Goal: Information Seeking & Learning: Learn about a topic

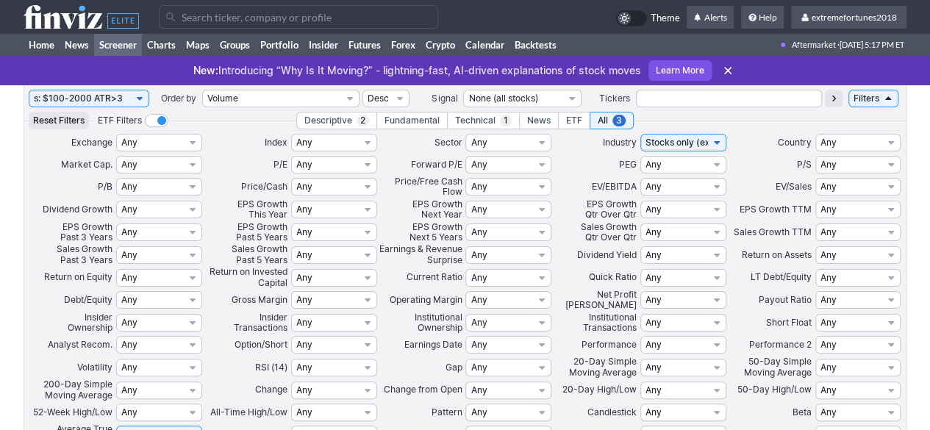
click at [80, 20] on use at bounding box center [81, 17] width 115 height 24
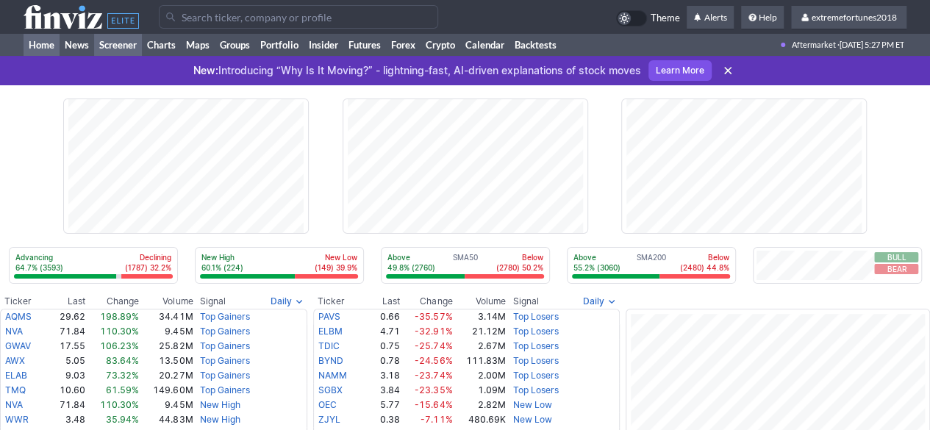
click at [109, 41] on link "Screener" at bounding box center [118, 45] width 48 height 22
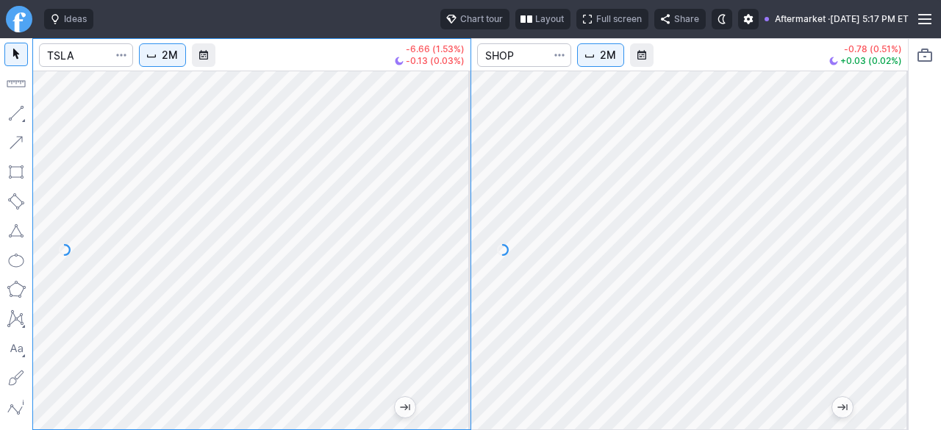
drag, startPoint x: 467, startPoint y: 257, endPoint x: 463, endPoint y: 281, distance: 23.9
click at [463, 281] on div at bounding box center [454, 246] width 31 height 322
click at [161, 63] on button "2M" at bounding box center [162, 55] width 47 height 24
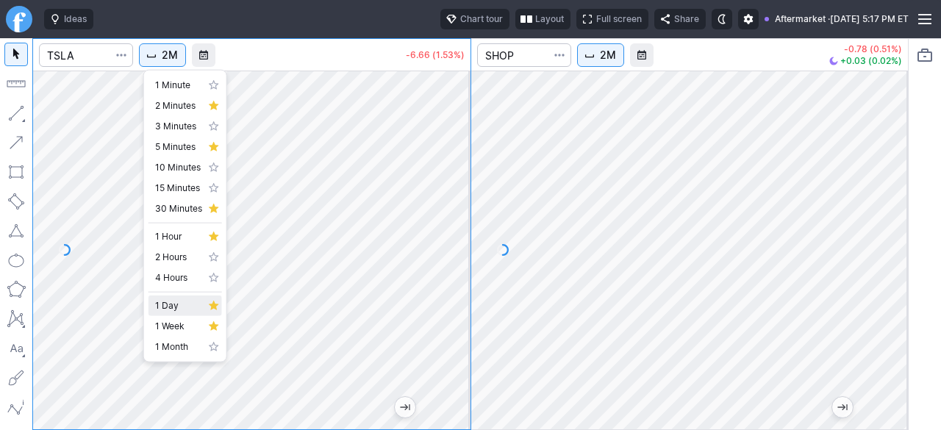
click at [180, 307] on span "1 Day" at bounding box center [178, 305] width 47 height 15
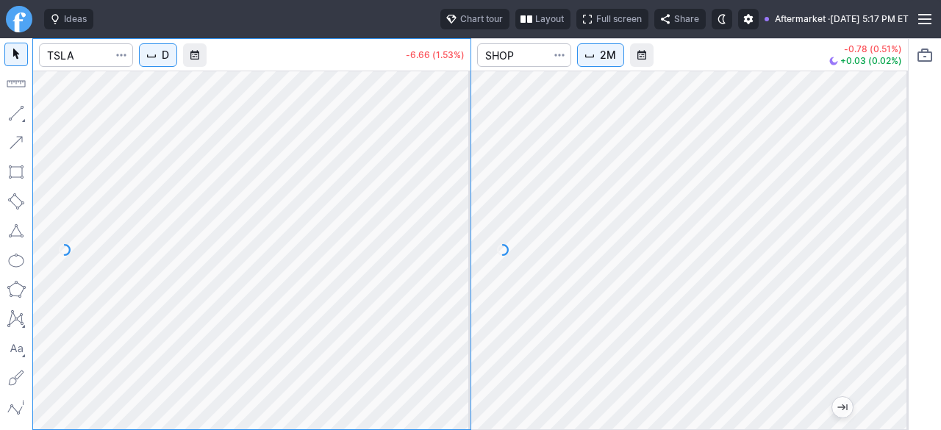
drag, startPoint x: 457, startPoint y: 259, endPoint x: 464, endPoint y: 301, distance: 41.8
click at [464, 302] on div at bounding box center [454, 246] width 31 height 322
click at [455, 273] on div at bounding box center [454, 246] width 31 height 322
drag, startPoint x: 460, startPoint y: 259, endPoint x: 468, endPoint y: 152, distance: 106.9
click at [468, 152] on div at bounding box center [454, 246] width 31 height 322
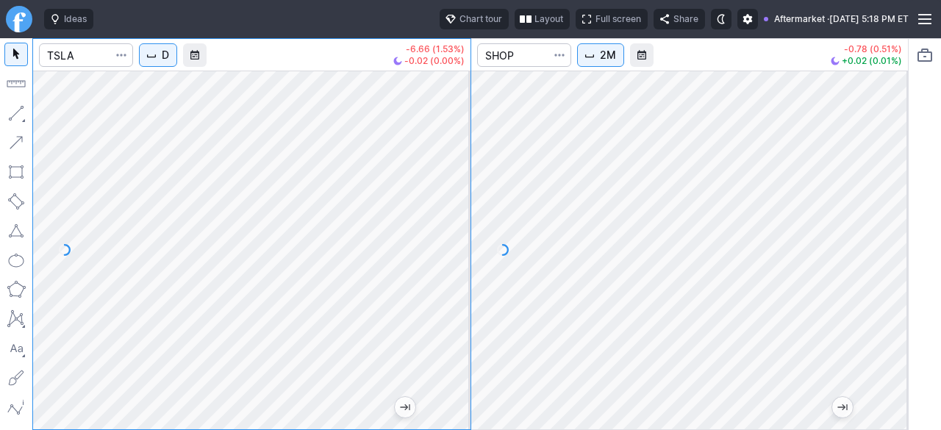
drag, startPoint x: 462, startPoint y: 248, endPoint x: 451, endPoint y: 261, distance: 17.7
click at [464, 258] on div at bounding box center [454, 246] width 31 height 322
click at [504, 169] on div "D -6.66 (1.53%) -0.02 (0.00%) 2M -0.78 (0.51%) +0.02 (0.01%)" at bounding box center [470, 234] width 876 height 392
drag, startPoint x: 453, startPoint y: 296, endPoint x: 454, endPoint y: 279, distance: 17.7
click at [454, 278] on div at bounding box center [454, 246] width 31 height 322
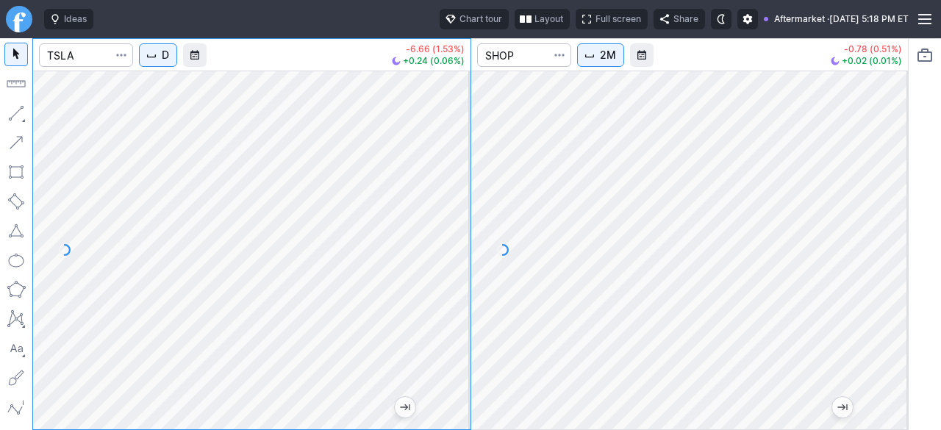
drag, startPoint x: 447, startPoint y: 291, endPoint x: 444, endPoint y: 305, distance: 14.3
click at [445, 301] on div at bounding box center [454, 246] width 31 height 322
click at [453, 245] on div at bounding box center [454, 246] width 31 height 322
drag, startPoint x: 462, startPoint y: 267, endPoint x: 462, endPoint y: 293, distance: 25.7
click at [462, 295] on div at bounding box center [454, 246] width 31 height 322
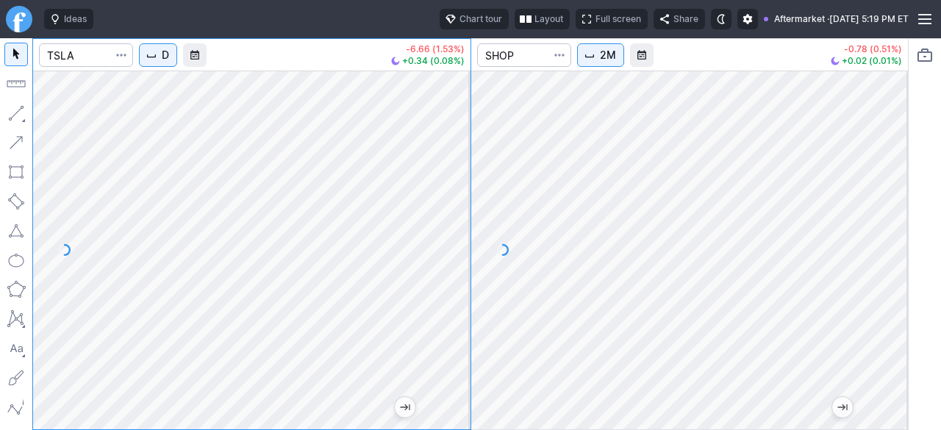
drag, startPoint x: 450, startPoint y: 254, endPoint x: 441, endPoint y: 267, distance: 15.9
click at [451, 262] on div at bounding box center [454, 246] width 31 height 322
drag, startPoint x: 450, startPoint y: 265, endPoint x: 451, endPoint y: 287, distance: 22.8
click at [451, 287] on div at bounding box center [454, 246] width 31 height 322
drag, startPoint x: 459, startPoint y: 259, endPoint x: 457, endPoint y: 284, distance: 25.1
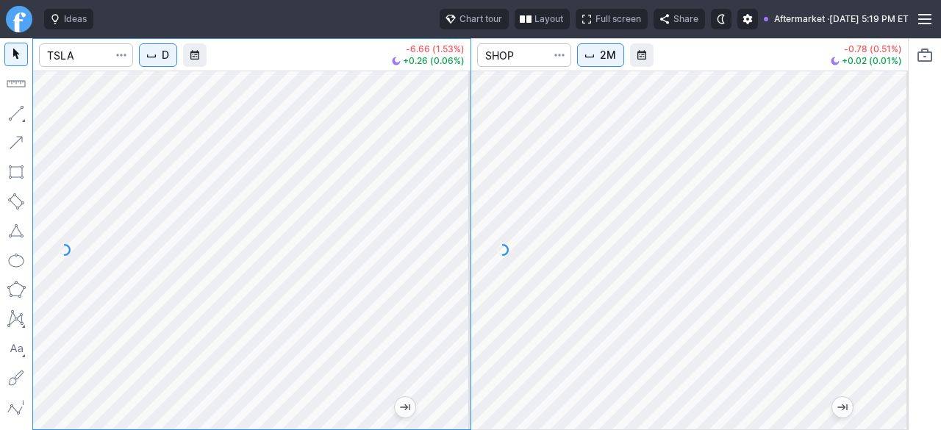
click at [457, 284] on div at bounding box center [454, 246] width 31 height 322
click at [455, 265] on div at bounding box center [454, 246] width 31 height 322
drag, startPoint x: 455, startPoint y: 265, endPoint x: 455, endPoint y: 237, distance: 27.9
click at [455, 237] on div at bounding box center [454, 246] width 31 height 322
drag, startPoint x: 458, startPoint y: 271, endPoint x: 457, endPoint y: 287, distance: 15.5
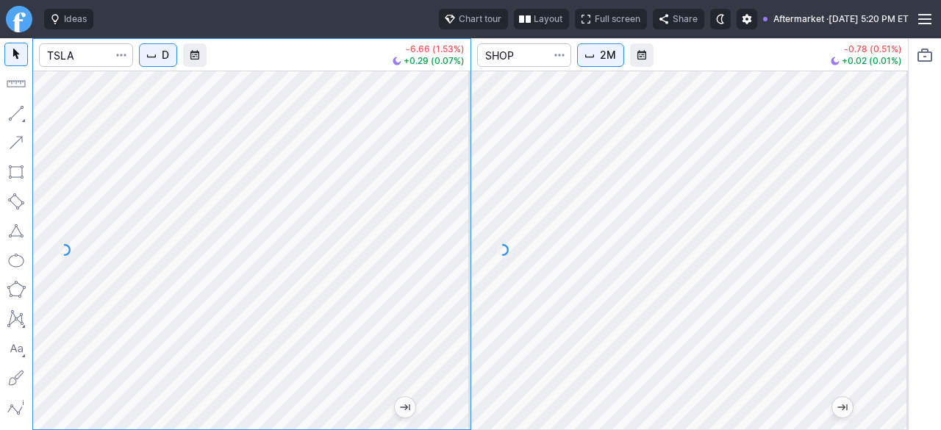
click at [458, 286] on div at bounding box center [454, 246] width 31 height 322
drag, startPoint x: 459, startPoint y: 220, endPoint x: 456, endPoint y: 243, distance: 23.8
click at [459, 243] on div at bounding box center [454, 246] width 31 height 322
drag, startPoint x: 448, startPoint y: 281, endPoint x: 451, endPoint y: 224, distance: 56.7
click at [451, 224] on div at bounding box center [454, 246] width 31 height 322
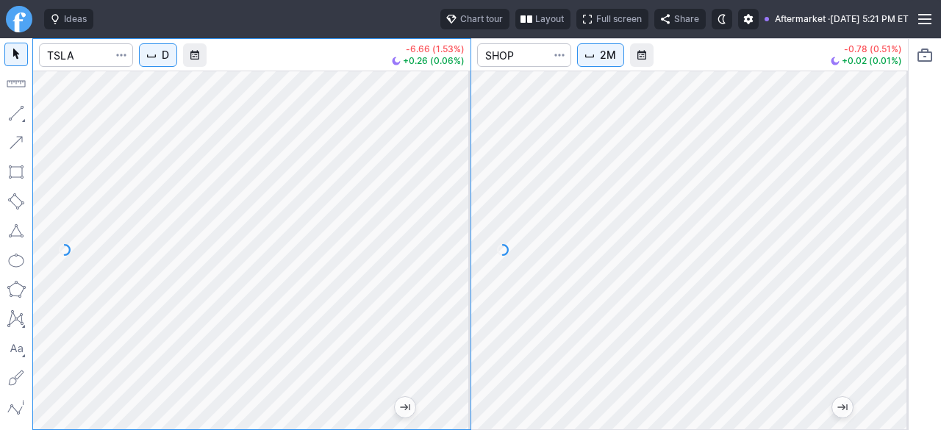
click at [462, 265] on div at bounding box center [454, 246] width 31 height 322
click at [474, 192] on div "D -6.66 (1.53%) +0.26 (0.06%) 2M -0.78 (0.51%) +0.02 (0.01%)" at bounding box center [470, 234] width 876 height 392
drag, startPoint x: 459, startPoint y: 298, endPoint x: 467, endPoint y: 251, distance: 47.9
click at [467, 251] on div at bounding box center [454, 246] width 31 height 322
drag, startPoint x: 457, startPoint y: 298, endPoint x: 461, endPoint y: 289, distance: 10.2
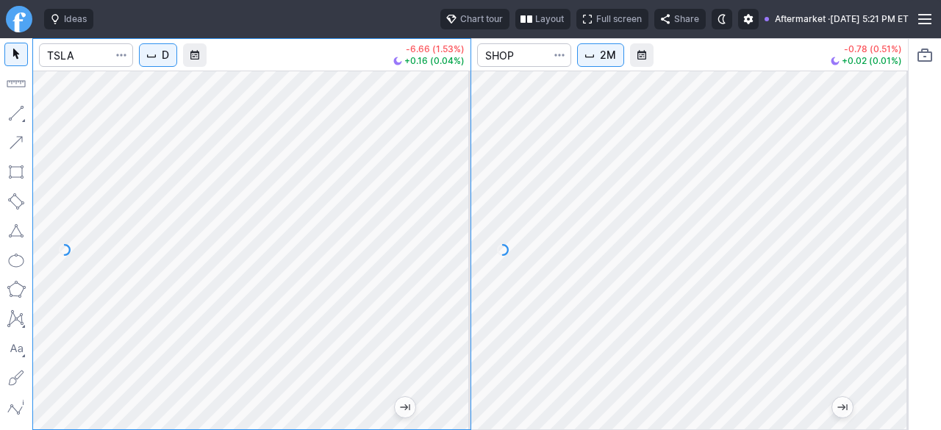
click at [461, 289] on div at bounding box center [454, 246] width 31 height 322
drag, startPoint x: 457, startPoint y: 228, endPoint x: 464, endPoint y: 186, distance: 42.4
click at [464, 186] on div at bounding box center [454, 246] width 31 height 322
drag, startPoint x: 466, startPoint y: 232, endPoint x: 466, endPoint y: 261, distance: 29.4
click at [466, 261] on div at bounding box center [454, 246] width 31 height 322
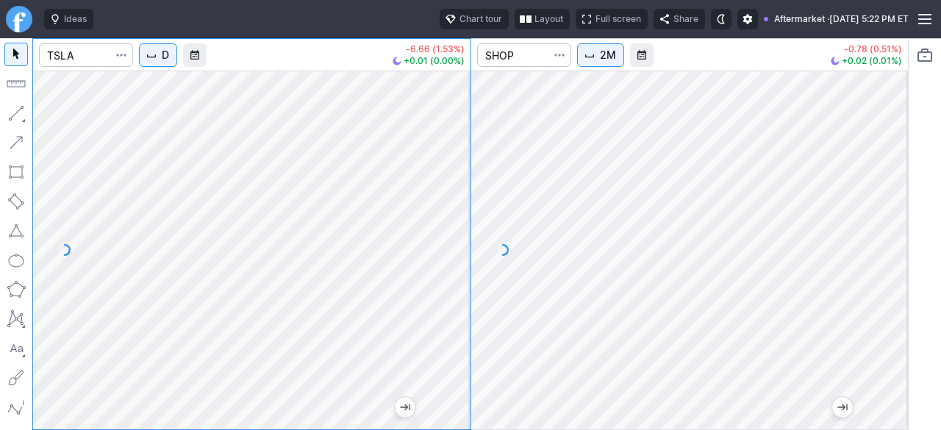
drag, startPoint x: 464, startPoint y: 273, endPoint x: 462, endPoint y: 284, distance: 10.5
click at [462, 284] on div at bounding box center [454, 246] width 31 height 322
drag, startPoint x: 462, startPoint y: 240, endPoint x: 453, endPoint y: 286, distance: 47.0
click at [453, 286] on div at bounding box center [454, 246] width 31 height 322
drag, startPoint x: 445, startPoint y: 242, endPoint x: 445, endPoint y: 259, distance: 17.6
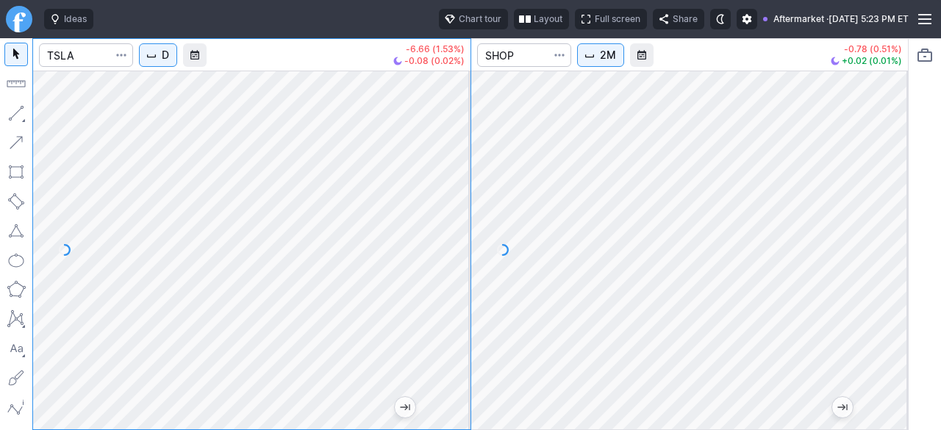
click at [445, 259] on div at bounding box center [454, 246] width 31 height 322
drag, startPoint x: 445, startPoint y: 208, endPoint x: 445, endPoint y: 226, distance: 18.4
click at [445, 226] on div at bounding box center [454, 246] width 31 height 322
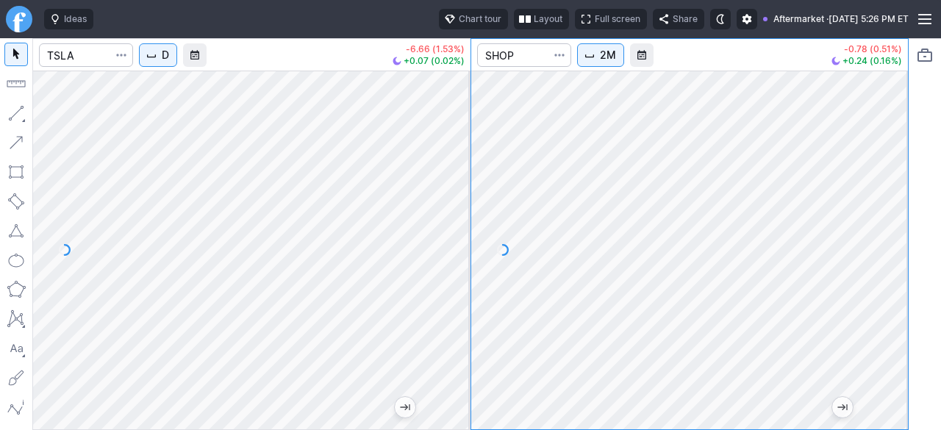
drag, startPoint x: 900, startPoint y: 281, endPoint x: 900, endPoint y: 317, distance: 35.3
click at [900, 317] on div at bounding box center [892, 246] width 31 height 322
click at [417, 377] on div at bounding box center [251, 250] width 437 height 359
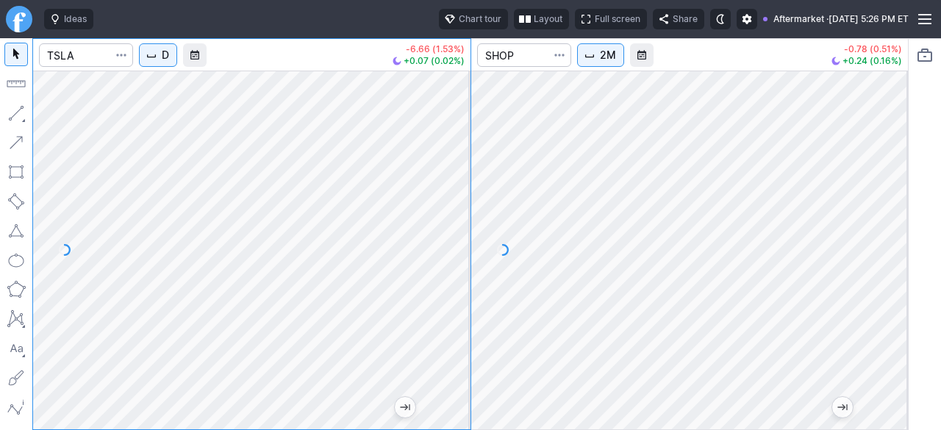
drag, startPoint x: 453, startPoint y: 256, endPoint x: 459, endPoint y: 236, distance: 20.5
click at [459, 236] on div at bounding box center [454, 246] width 31 height 322
click at [163, 60] on button "D" at bounding box center [158, 55] width 38 height 24
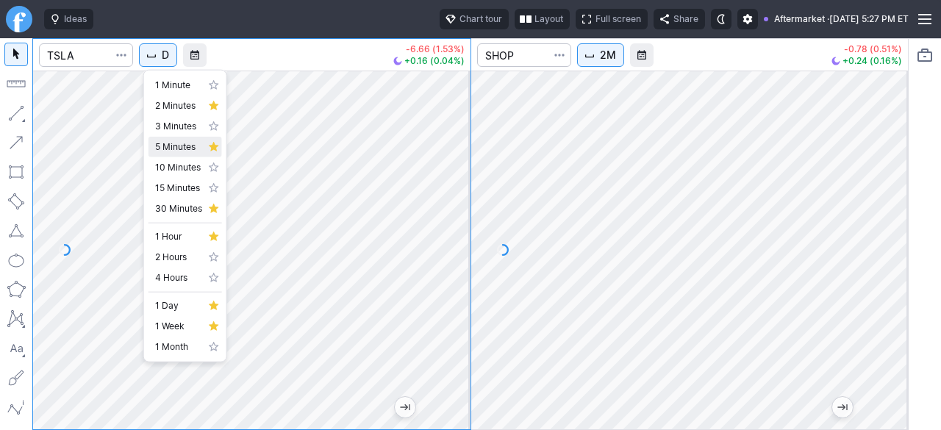
click at [182, 148] on span "5 Minutes" at bounding box center [178, 147] width 47 height 15
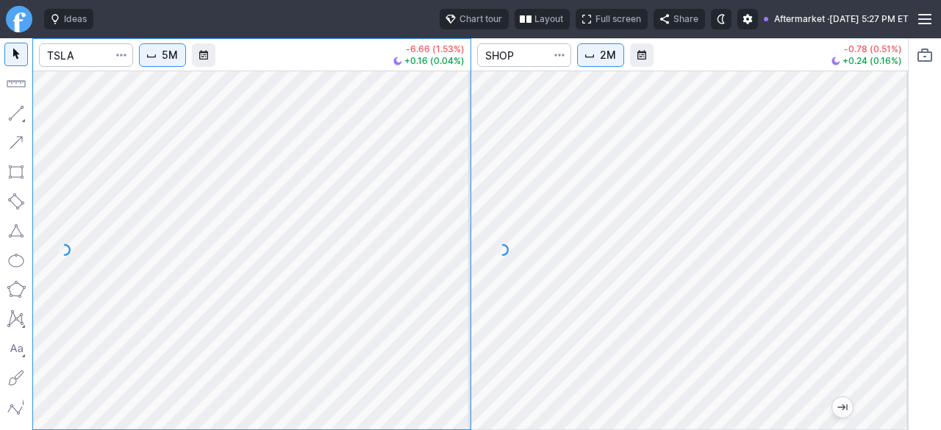
drag, startPoint x: 460, startPoint y: 320, endPoint x: 452, endPoint y: 366, distance: 46.3
click at [460, 367] on div at bounding box center [454, 246] width 31 height 322
click at [459, 273] on div at bounding box center [454, 246] width 31 height 322
drag, startPoint x: 453, startPoint y: 260, endPoint x: 453, endPoint y: 274, distance: 14.0
click at [453, 274] on div at bounding box center [454, 246] width 31 height 322
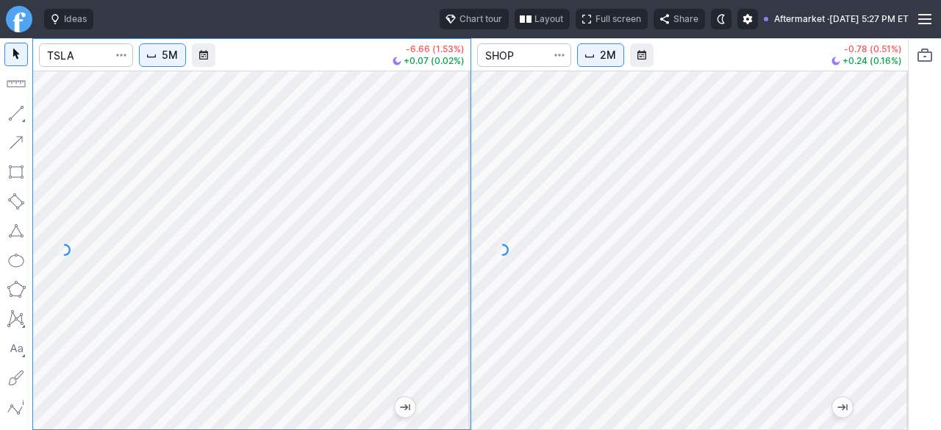
drag, startPoint x: 451, startPoint y: 233, endPoint x: 453, endPoint y: 249, distance: 16.4
click at [453, 249] on div at bounding box center [454, 246] width 31 height 322
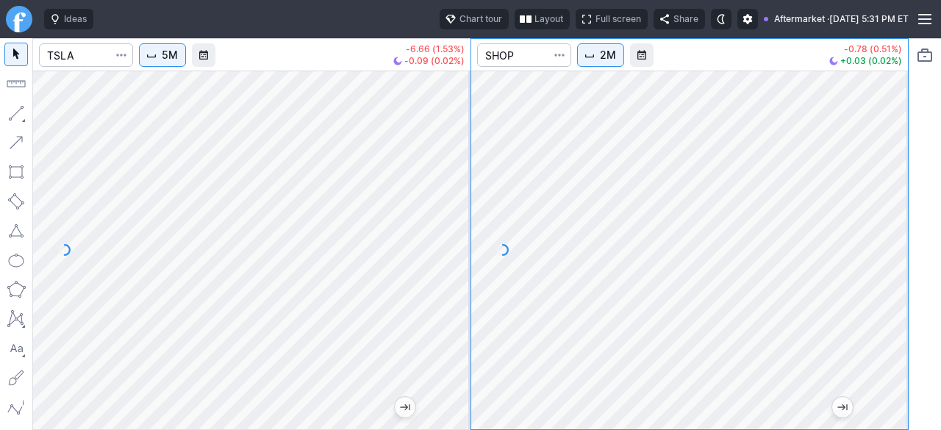
drag, startPoint x: 890, startPoint y: 343, endPoint x: 890, endPoint y: 267, distance: 76.4
click at [890, 267] on div at bounding box center [892, 246] width 31 height 322
drag, startPoint x: 892, startPoint y: 237, endPoint x: 892, endPoint y: 262, distance: 25.0
click at [892, 262] on div at bounding box center [892, 246] width 31 height 322
click at [882, 326] on div at bounding box center [689, 250] width 437 height 359
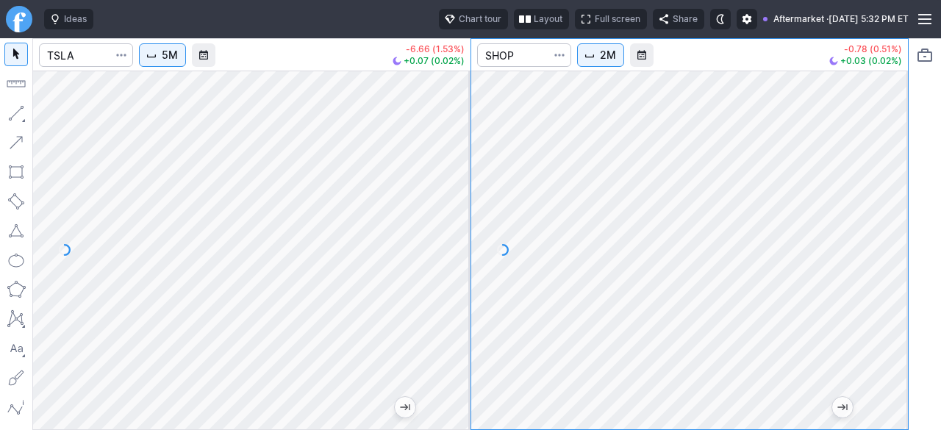
drag, startPoint x: 897, startPoint y: 238, endPoint x: 894, endPoint y: 215, distance: 22.9
click at [894, 215] on div at bounding box center [892, 246] width 31 height 322
drag, startPoint x: 895, startPoint y: 219, endPoint x: 899, endPoint y: 281, distance: 61.8
click at [899, 281] on div at bounding box center [892, 246] width 31 height 322
drag, startPoint x: 897, startPoint y: 227, endPoint x: 898, endPoint y: 218, distance: 8.8
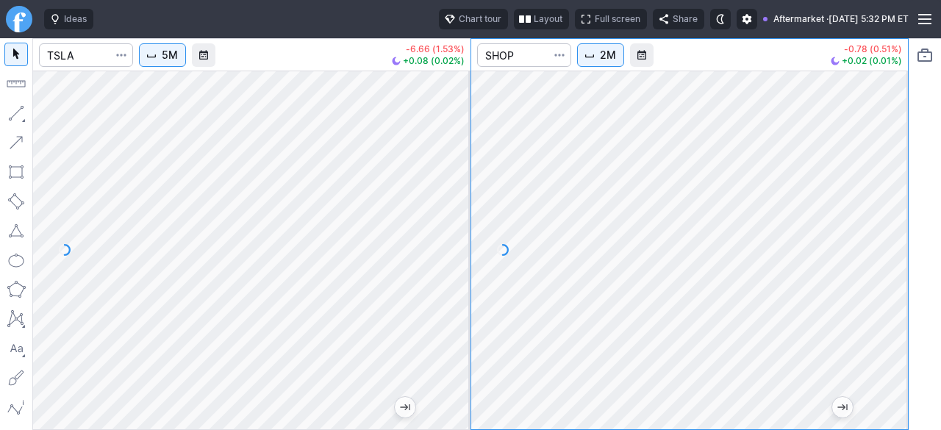
click at [898, 218] on div at bounding box center [892, 246] width 31 height 322
drag, startPoint x: 892, startPoint y: 263, endPoint x: 892, endPoint y: 276, distance: 13.2
click at [892, 276] on div at bounding box center [892, 246] width 31 height 322
drag, startPoint x: 892, startPoint y: 276, endPoint x: 892, endPoint y: 268, distance: 8.1
click at [892, 268] on div at bounding box center [892, 246] width 31 height 322
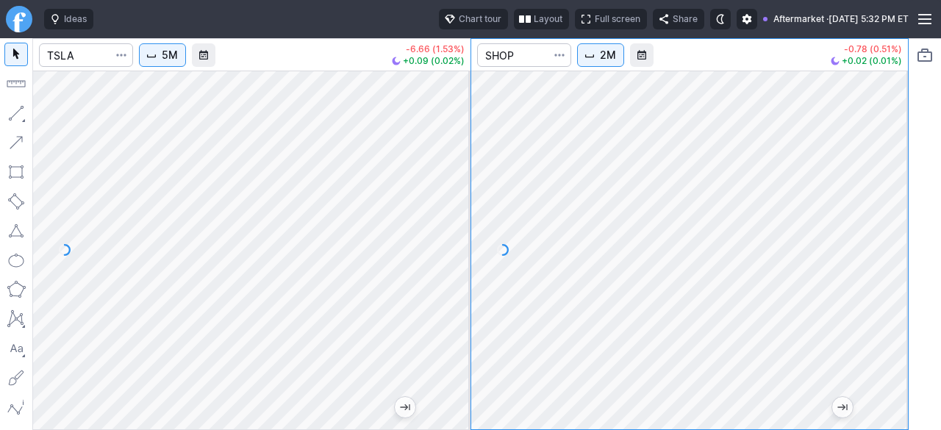
drag, startPoint x: 900, startPoint y: 315, endPoint x: 898, endPoint y: 323, distance: 7.7
click at [900, 322] on div at bounding box center [892, 246] width 31 height 322
drag, startPoint x: 891, startPoint y: 278, endPoint x: 892, endPoint y: 295, distance: 17.0
click at [892, 295] on div at bounding box center [892, 246] width 31 height 322
drag, startPoint x: 896, startPoint y: 365, endPoint x: 897, endPoint y: 293, distance: 72.0
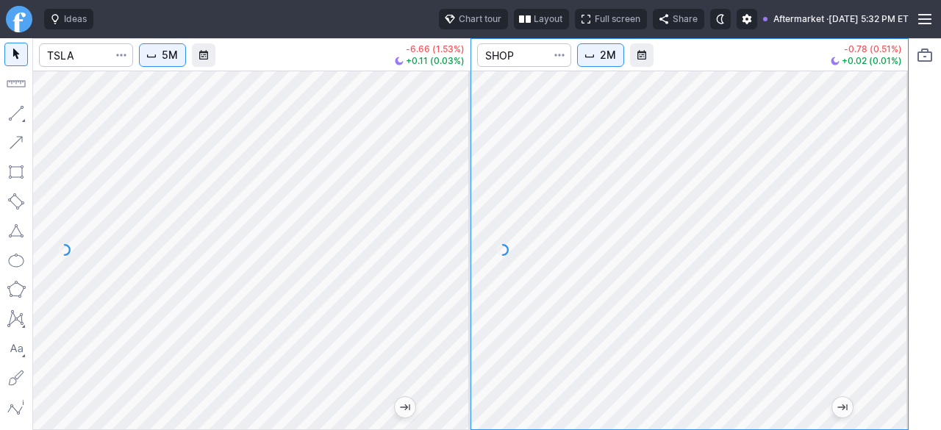
click at [897, 293] on div at bounding box center [892, 246] width 31 height 322
click at [894, 280] on div at bounding box center [892, 246] width 31 height 322
drag, startPoint x: 890, startPoint y: 274, endPoint x: 883, endPoint y: 289, distance: 16.1
click at [888, 287] on div at bounding box center [892, 246] width 31 height 322
drag, startPoint x: 896, startPoint y: 278, endPoint x: 896, endPoint y: 295, distance: 16.9
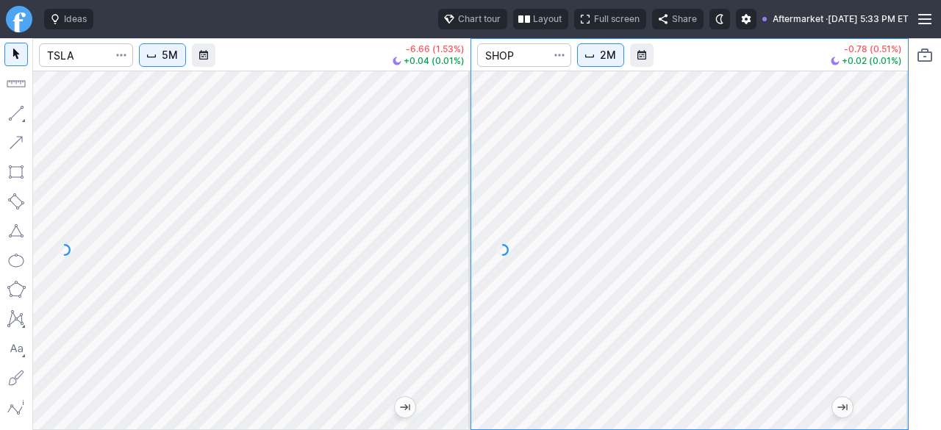
click at [896, 295] on div at bounding box center [892, 246] width 31 height 322
drag, startPoint x: 893, startPoint y: 318, endPoint x: 893, endPoint y: 263, distance: 55.1
click at [893, 263] on div at bounding box center [892, 246] width 31 height 322
drag, startPoint x: 890, startPoint y: 248, endPoint x: 892, endPoint y: 260, distance: 12.7
click at [892, 260] on div at bounding box center [892, 246] width 31 height 322
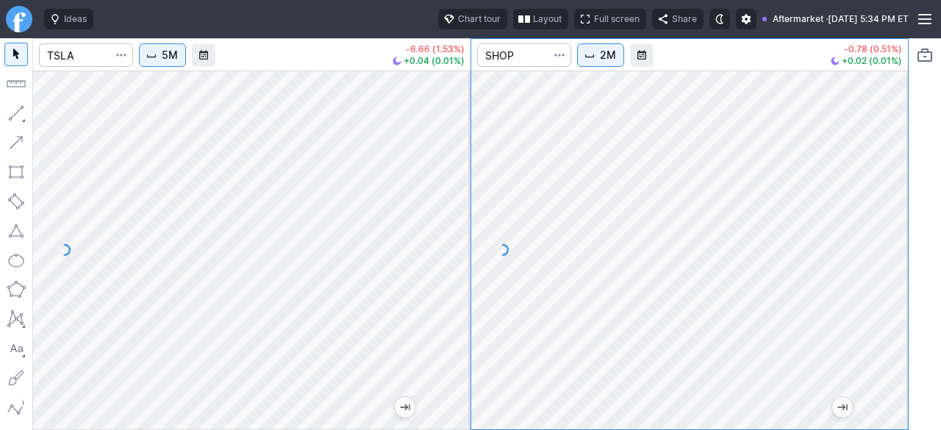
drag, startPoint x: 892, startPoint y: 269, endPoint x: 892, endPoint y: 245, distance: 23.5
click at [892, 245] on div at bounding box center [892, 246] width 31 height 322
drag, startPoint x: 890, startPoint y: 276, endPoint x: 894, endPoint y: 286, distance: 10.5
click at [894, 286] on div at bounding box center [892, 246] width 31 height 322
drag, startPoint x: 888, startPoint y: 247, endPoint x: 888, endPoint y: 230, distance: 16.9
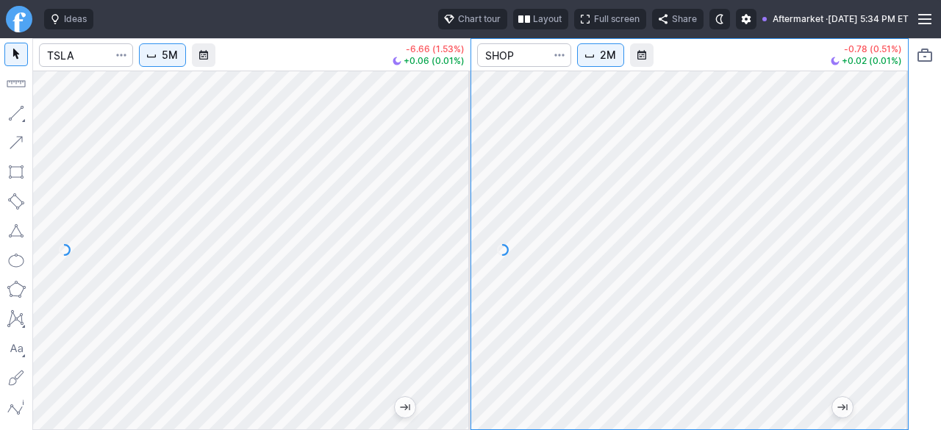
click at [888, 230] on div at bounding box center [892, 246] width 31 height 322
drag, startPoint x: 885, startPoint y: 303, endPoint x: 888, endPoint y: 287, distance: 16.4
click at [888, 287] on div at bounding box center [892, 246] width 31 height 322
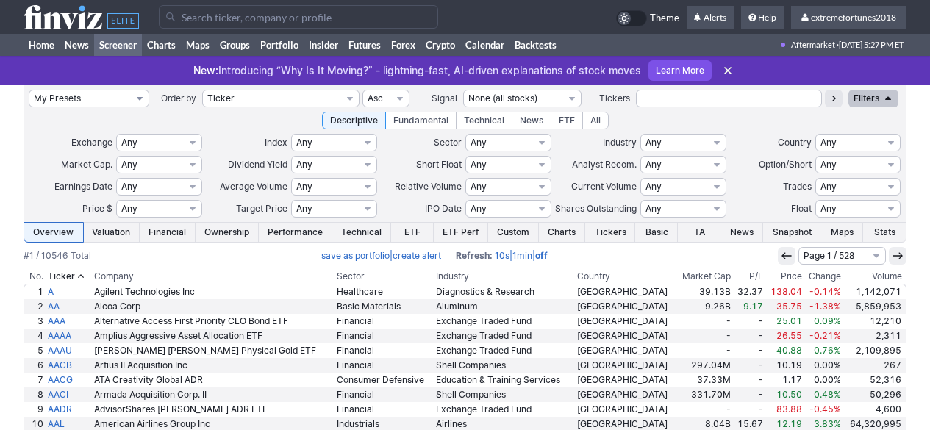
click at [84, 99] on select "My Presets -Save Screen -Edit Screens s: $50-100 ATR>1.5 s: $20-50 ATR>1.5 s: $…" at bounding box center [89, 99] width 121 height 18
click at [29, 90] on select "My Presets -Save Screen -Edit Screens s: $50-100 ATR>1.5 s: $20-50 ATR>1.5 s: $…" at bounding box center [89, 99] width 121 height 18
select select "My Presets"
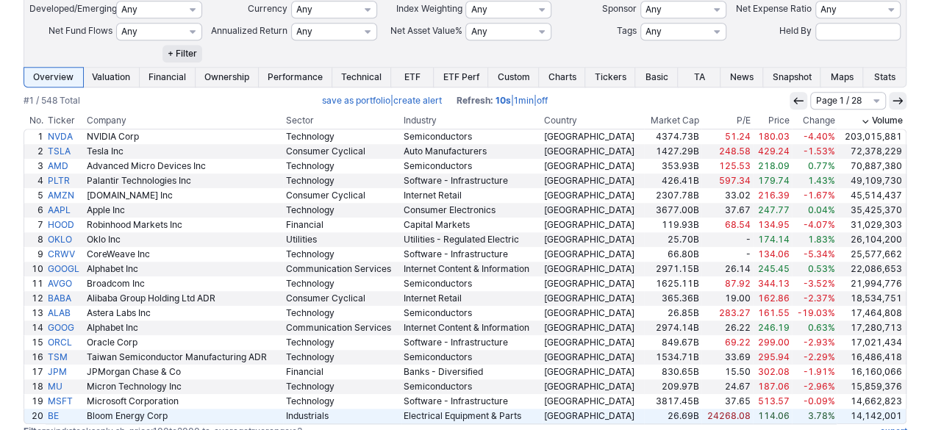
scroll to position [514, 0]
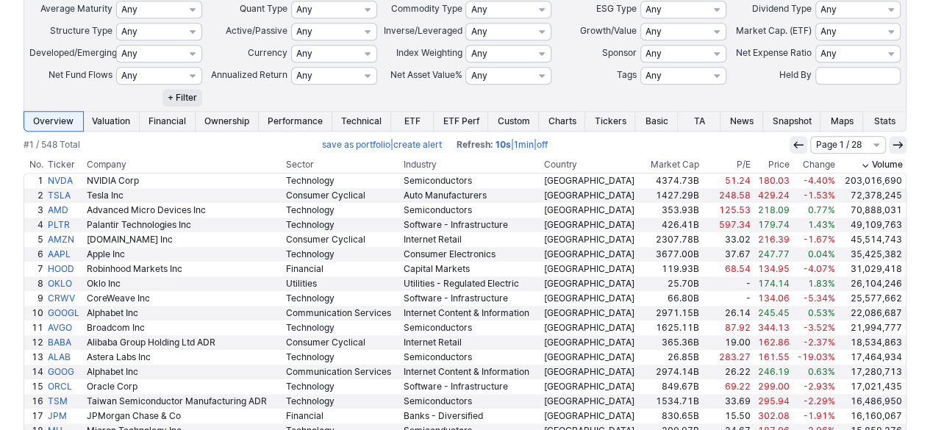
click at [872, 165] on th "Volume" at bounding box center [871, 165] width 70 height 15
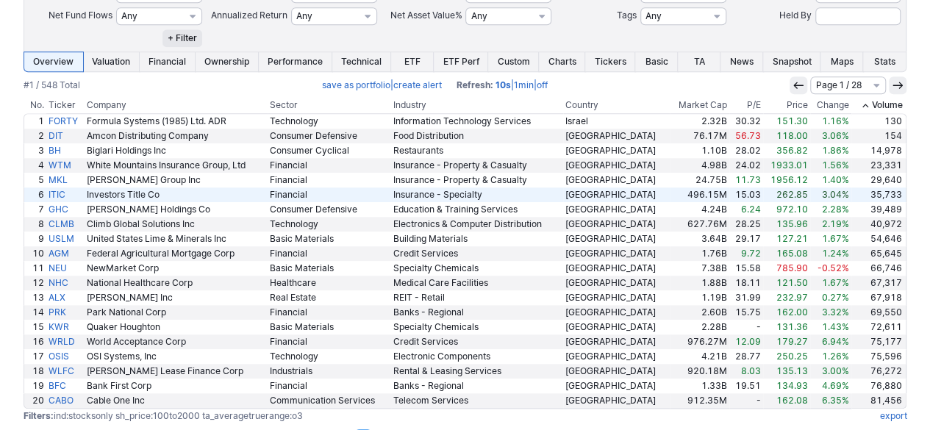
scroll to position [606, 0]
